Goal: Transaction & Acquisition: Purchase product/service

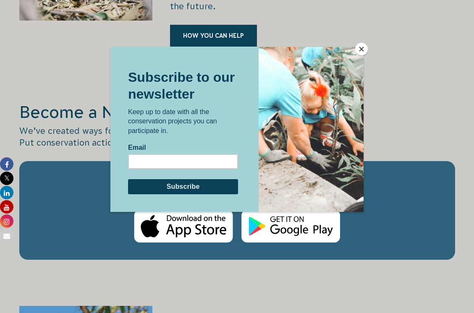
scroll to position [1470, 0]
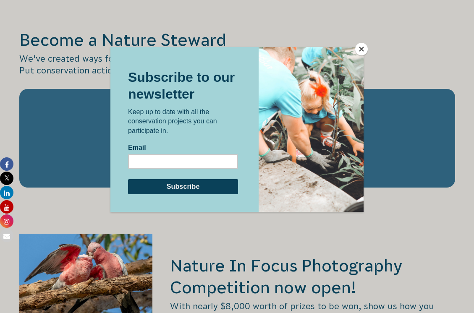
click at [362, 48] on button "Close" at bounding box center [361, 49] width 13 height 13
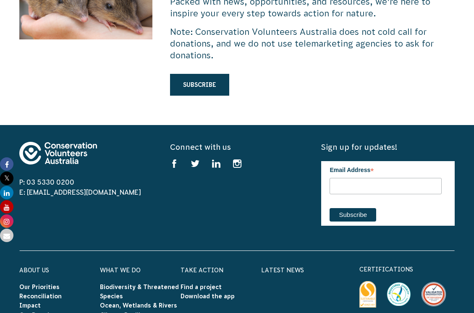
scroll to position [2562, 0]
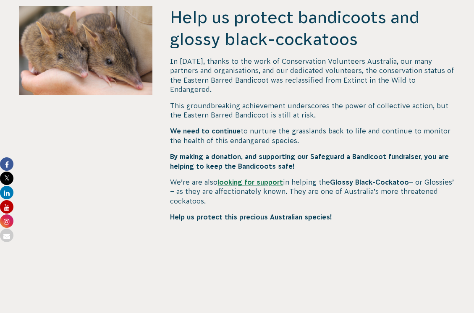
scroll to position [336, 0]
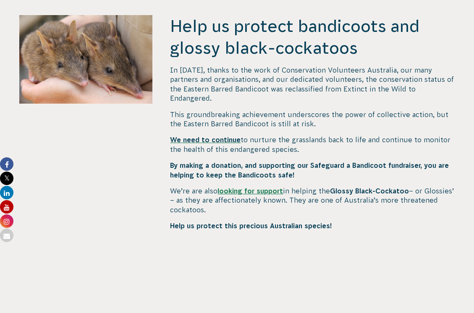
click at [255, 187] on link "looking for support" at bounding box center [251, 191] width 66 height 8
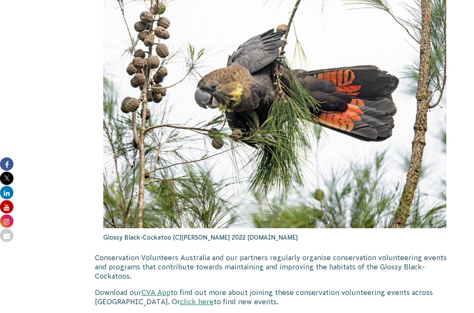
scroll to position [2604, 0]
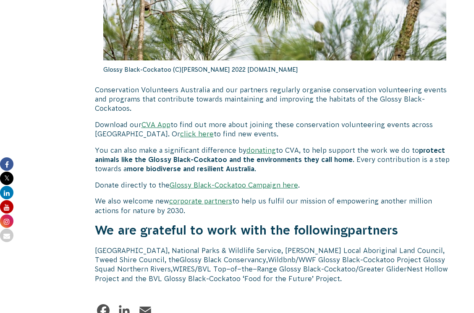
click at [242, 181] on link "Glossy Black-Cockatoo Campaign here" at bounding box center [234, 185] width 129 height 8
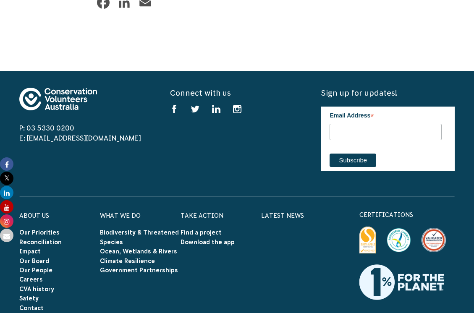
scroll to position [2941, 0]
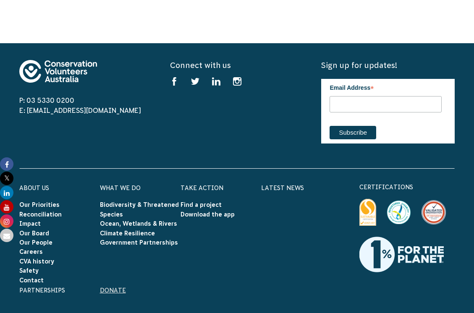
click at [119, 287] on link "Donate" at bounding box center [113, 290] width 26 height 7
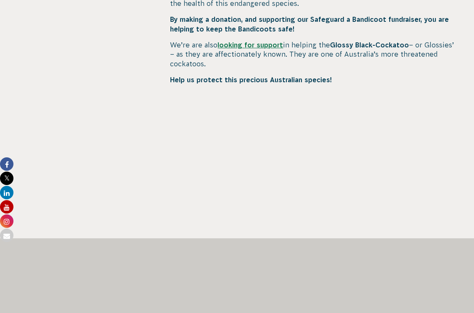
scroll to position [462, 0]
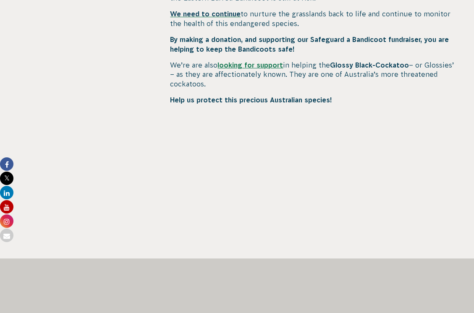
click at [68, 89] on div at bounding box center [86, 74] width 134 height 370
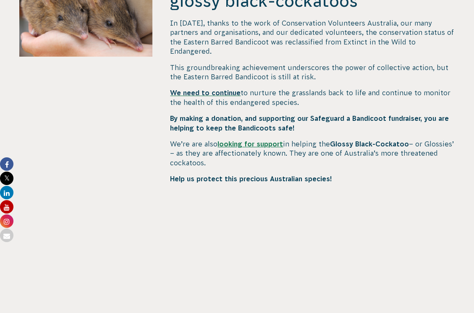
scroll to position [378, 0]
